Goal: Task Accomplishment & Management: Use online tool/utility

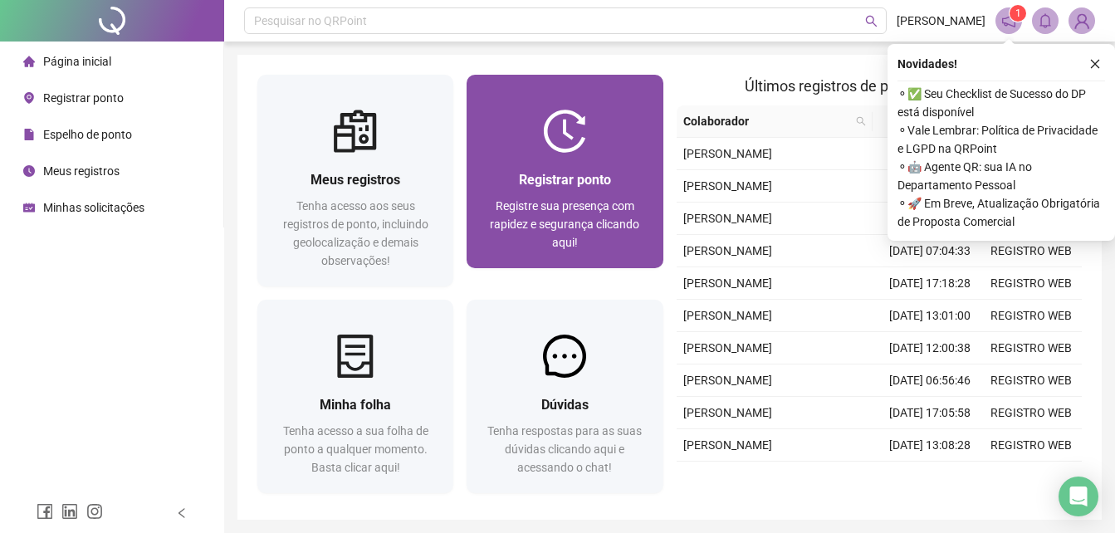
click at [630, 186] on div "Registrar ponto" at bounding box center [565, 179] width 156 height 21
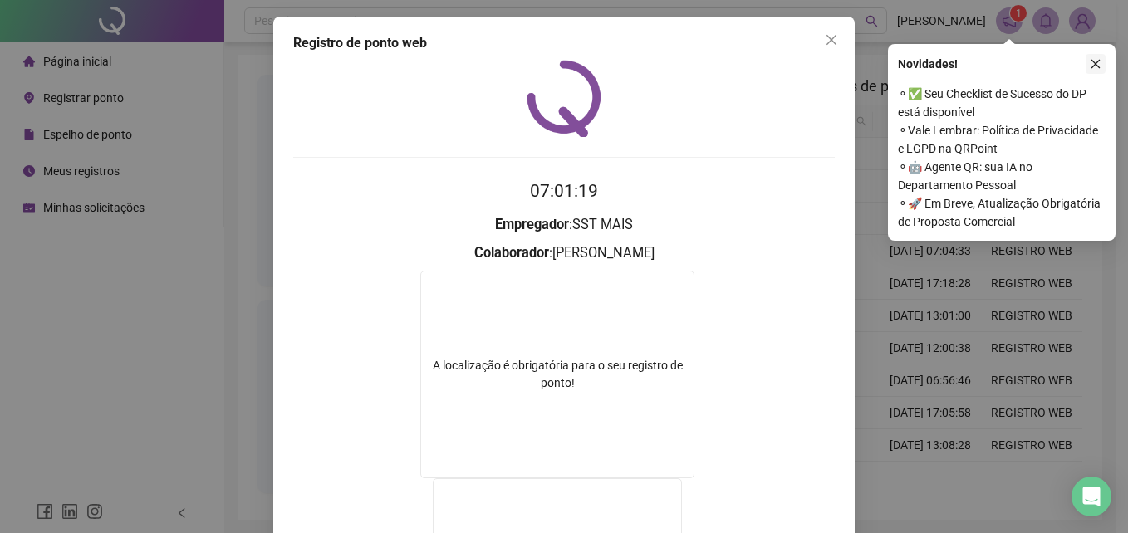
click at [1096, 65] on icon "close" at bounding box center [1095, 64] width 9 height 9
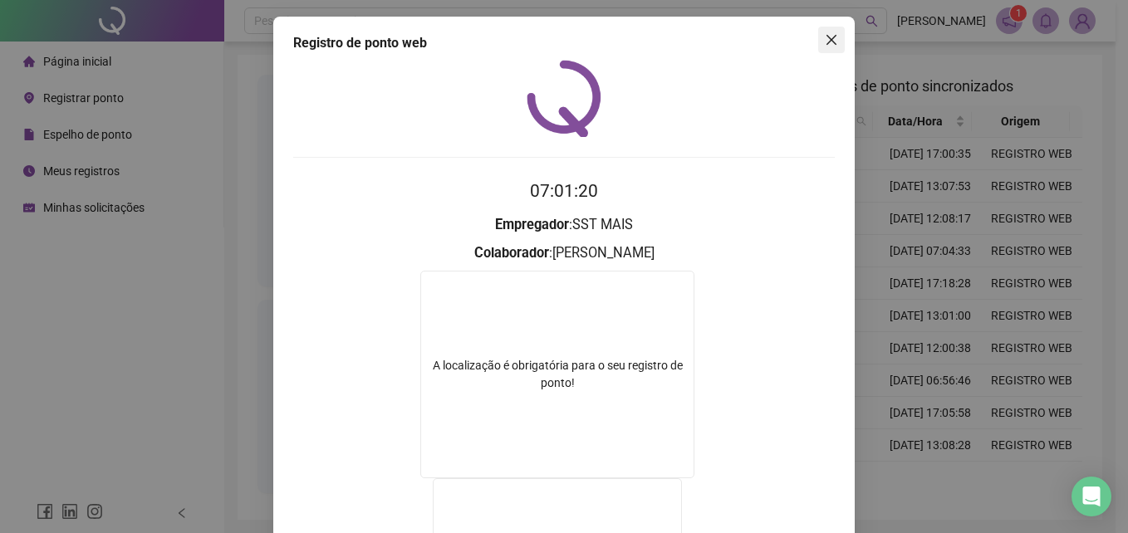
click at [826, 39] on icon "close" at bounding box center [831, 40] width 10 height 10
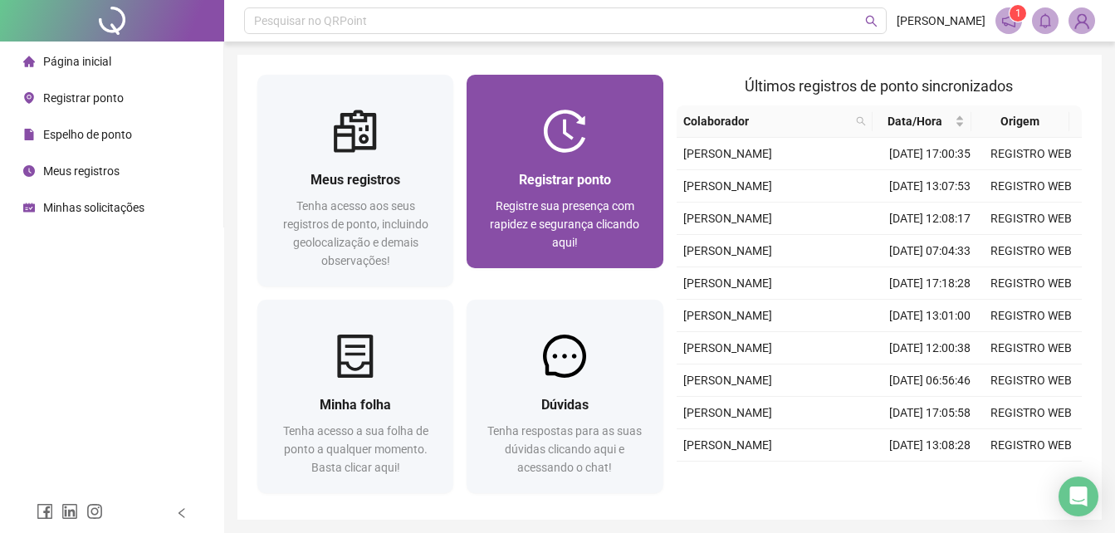
click at [620, 158] on div "Registrar ponto Registre sua presença com rapidez e segurança clicando aqui!" at bounding box center [565, 210] width 196 height 115
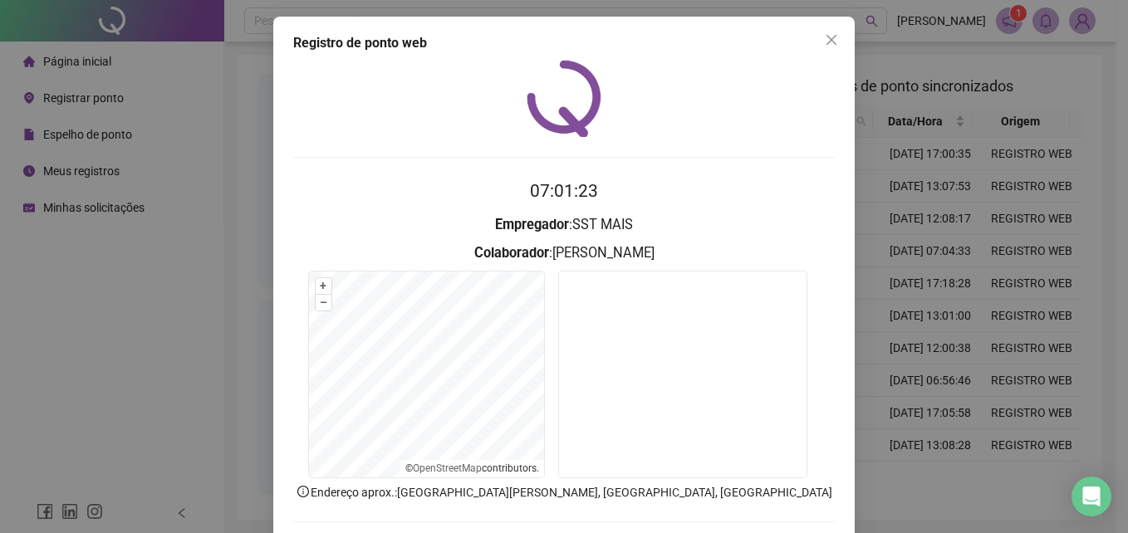
scroll to position [79, 0]
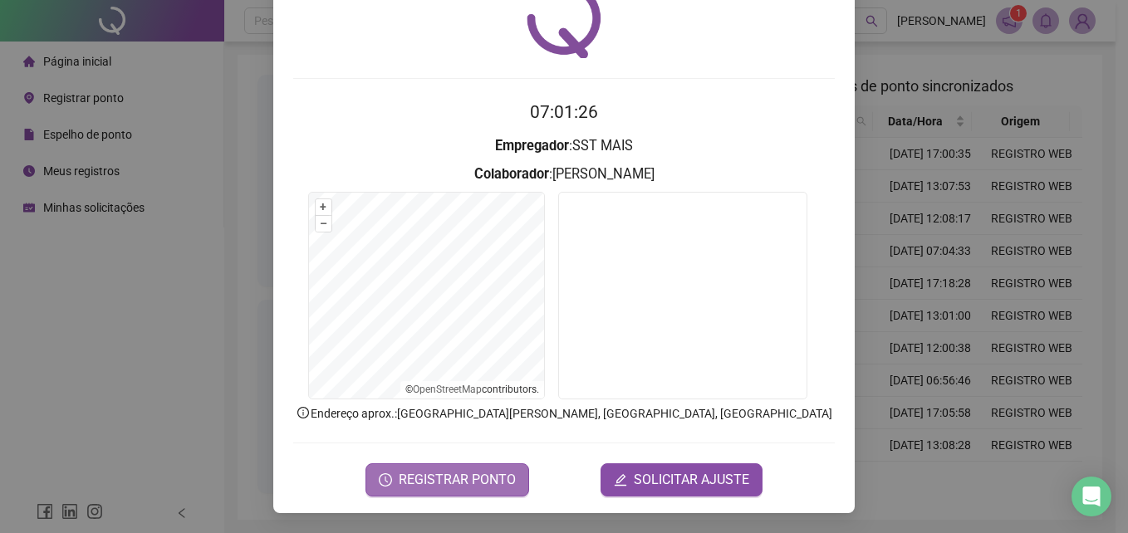
click at [472, 471] on span "REGISTRAR PONTO" at bounding box center [457, 480] width 117 height 20
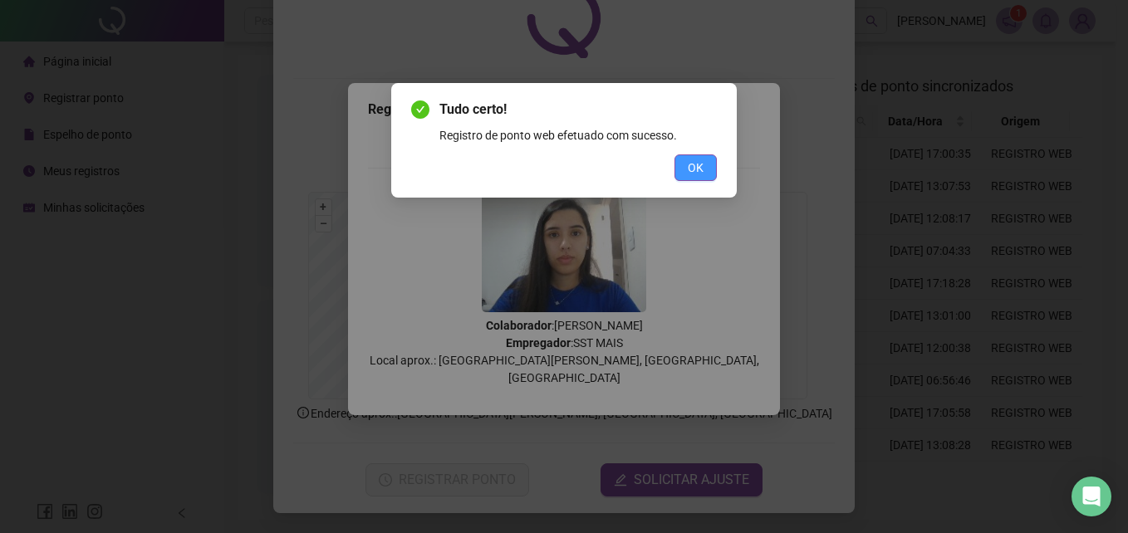
click at [704, 167] on button "OK" at bounding box center [695, 167] width 42 height 27
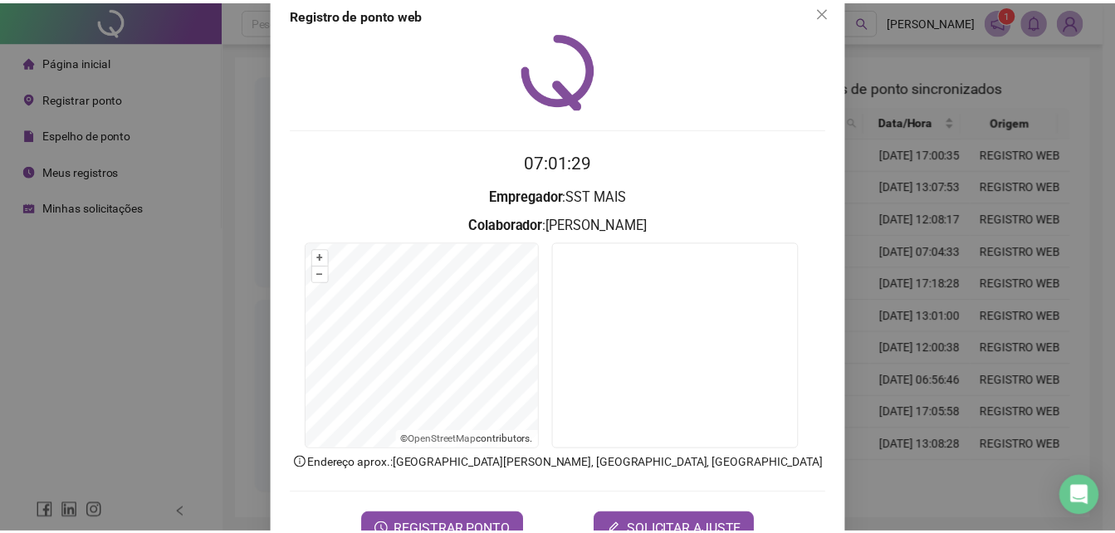
scroll to position [0, 0]
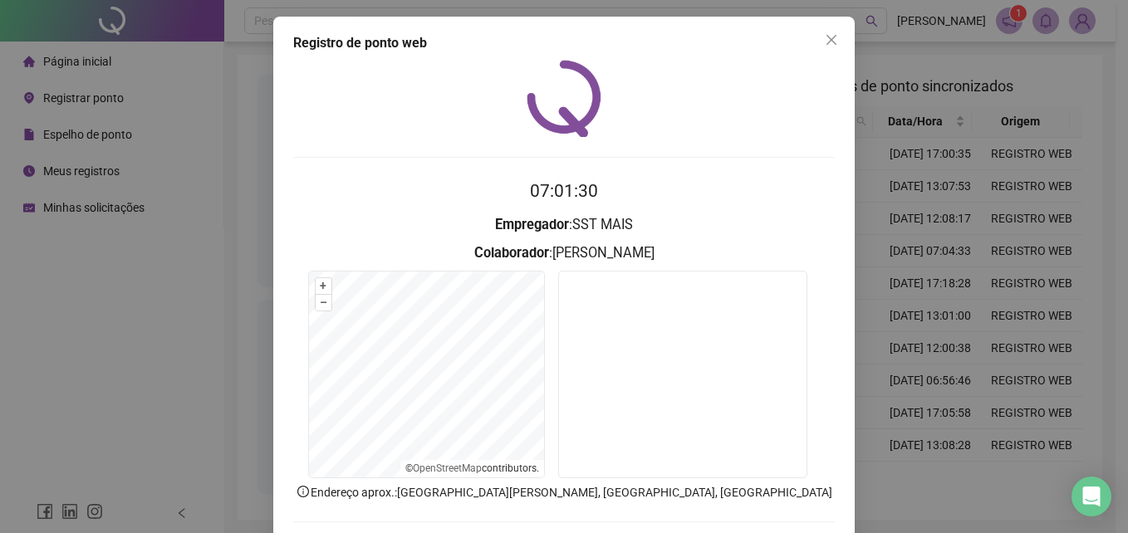
drag, startPoint x: 826, startPoint y: 33, endPoint x: 507, endPoint y: 74, distance: 322.4
click at [826, 33] on icon "close" at bounding box center [831, 39] width 13 height 13
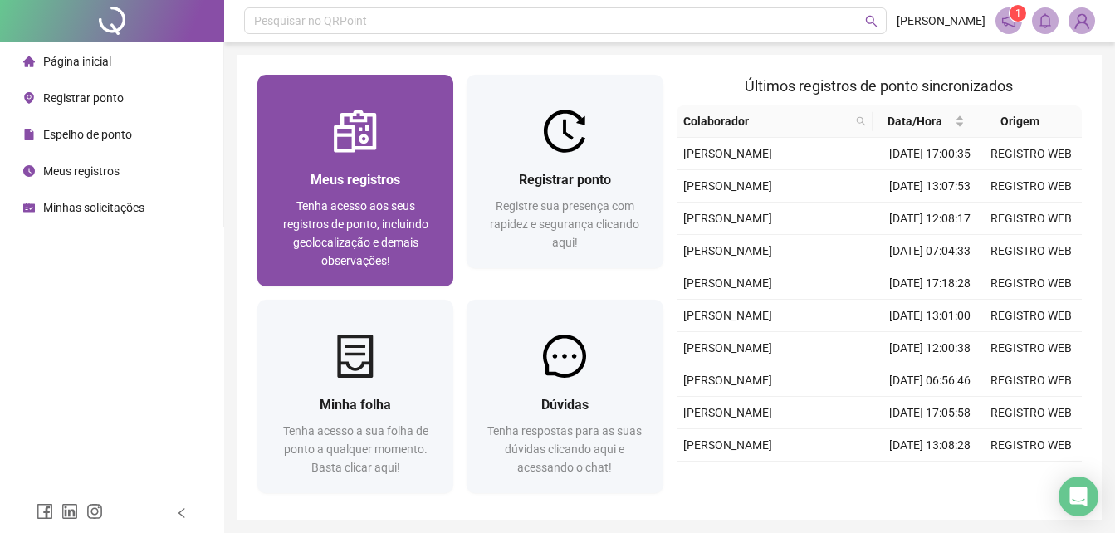
click at [362, 174] on span "Meus registros" at bounding box center [356, 180] width 90 height 16
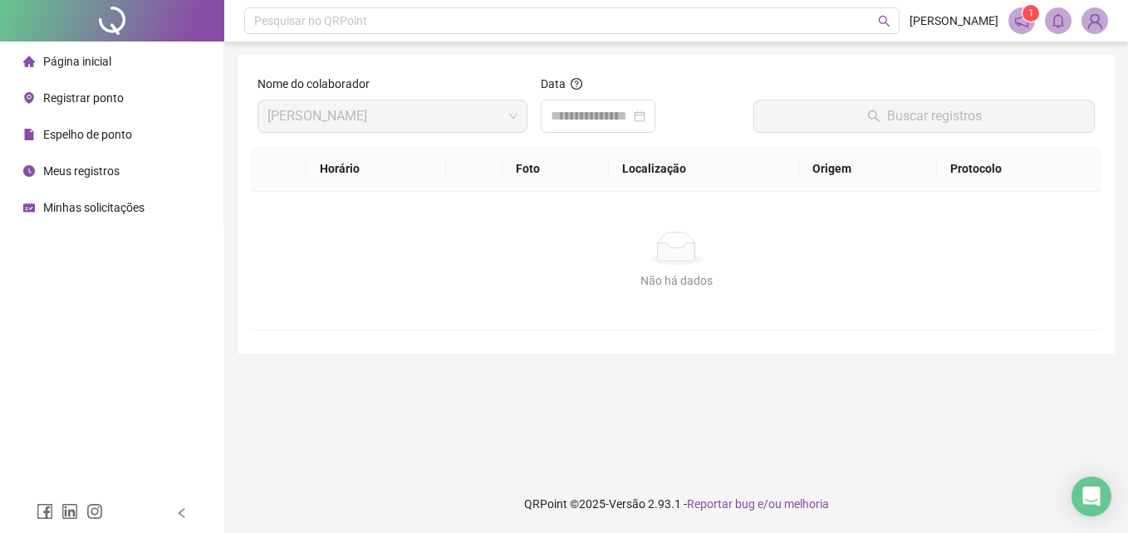
click at [76, 50] on div "Página inicial" at bounding box center [67, 61] width 88 height 33
